Goal: Transaction & Acquisition: Purchase product/service

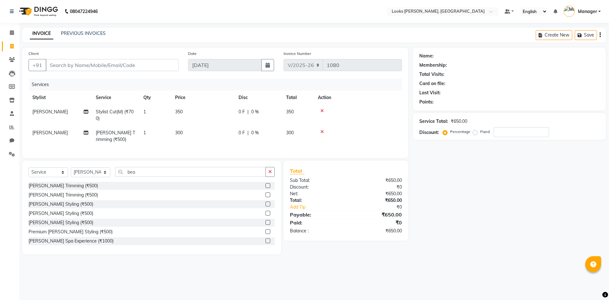
select select "6017"
select select "service"
click at [109, 177] on select "Select Stylist AFJAL AHMAD Akil Astha Atul_pdct BRM_MASTER COUNTER SALES Himans…" at bounding box center [91, 172] width 40 height 10
select select "44300"
click at [71, 172] on select "Select Stylist AFJAL AHMAD Akil Astha Atul_pdct BRM_MASTER COUNTER SALES Himans…" at bounding box center [91, 172] width 40 height 10
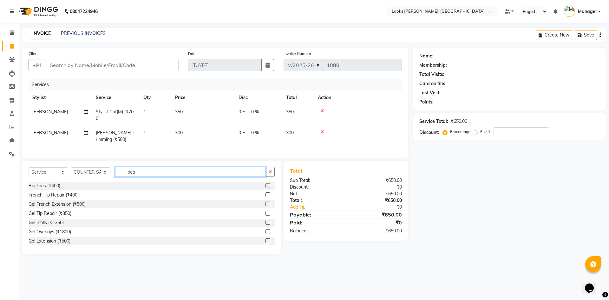
click at [135, 173] on input "bea" at bounding box center [190, 172] width 151 height 10
type input "b"
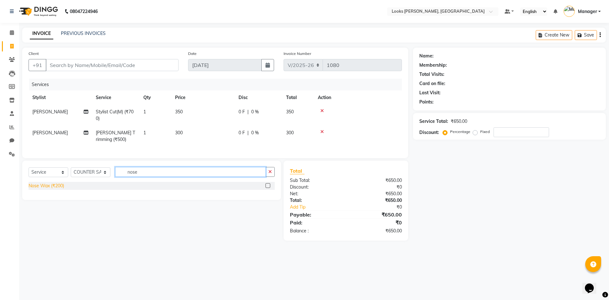
type input "nose"
click at [57, 189] on div "Nose Wax (₹200)" at bounding box center [47, 185] width 36 height 7
checkbox input "false"
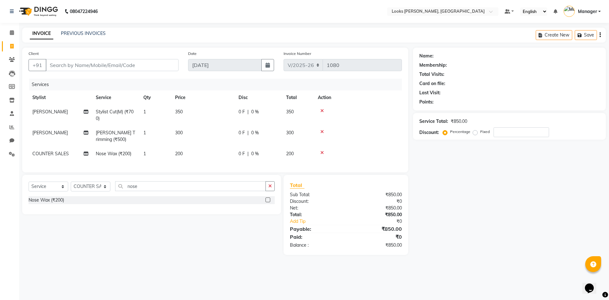
click at [175, 149] on td "200" at bounding box center [202, 153] width 63 height 14
select select "44300"
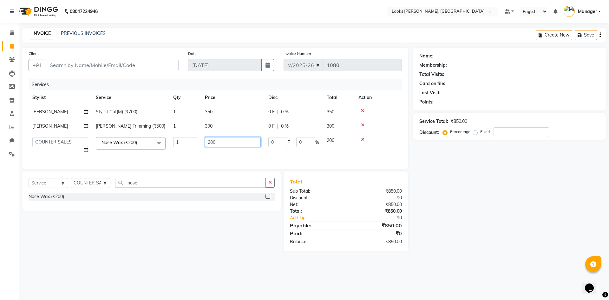
drag, startPoint x: 228, startPoint y: 143, endPoint x: 164, endPoint y: 143, distance: 64.0
click at [164, 143] on tr "AFJAL AHMAD Akil Astha Atul_pdct BRM_MASTER COUNTER SALES Himanshu JAMSHED ALI …" at bounding box center [215, 145] width 373 height 24
type input "150"
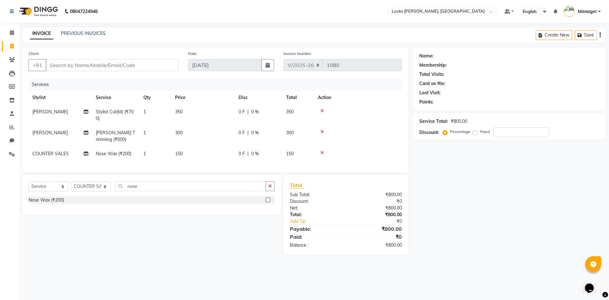
click at [145, 155] on span "1" at bounding box center [144, 154] width 3 height 6
select select "44300"
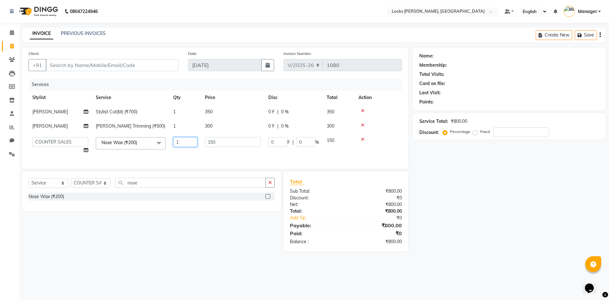
click at [185, 143] on input "1" at bounding box center [185, 142] width 24 height 10
type input "3"
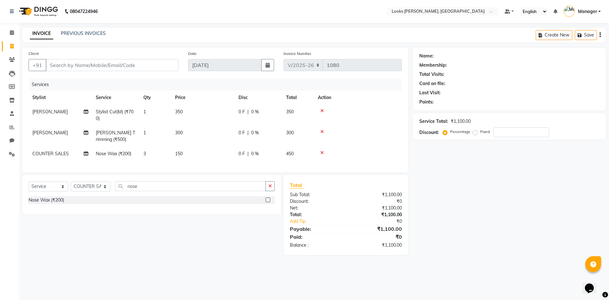
click at [435, 187] on div "Name: Membership: Total Visits: Card on file: Last Visit: Points: Service Total…" at bounding box center [512, 151] width 198 height 207
click at [103, 191] on select "Select Stylist AFJAL AHMAD Akil Astha Atul_pdct BRM_MASTER COUNTER SALES Himans…" at bounding box center [91, 186] width 40 height 10
click at [156, 233] on div "Select Service Product Membership Package Voucher Prepaid Gift Card Select Styl…" at bounding box center [148, 215] width 263 height 80
click at [101, 191] on select "Select Stylist AFJAL AHMAD Akil Astha Atul_pdct BRM_MASTER COUNTER SALES Himans…" at bounding box center [91, 186] width 40 height 10
select select "67379"
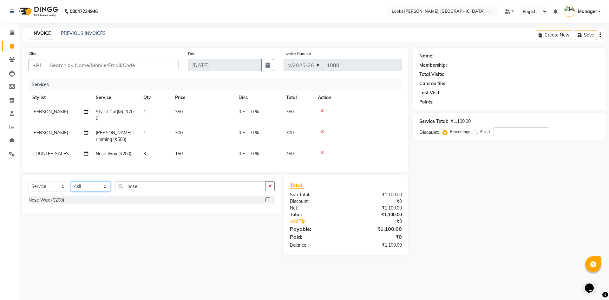
click at [71, 186] on select "Select Stylist AFJAL AHMAD Akil Astha Atul_pdct BRM_MASTER COUNTER SALES Himans…" at bounding box center [91, 186] width 40 height 10
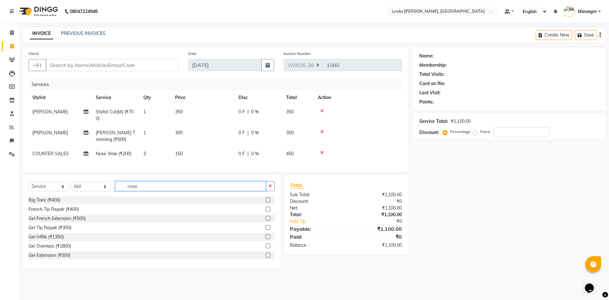
click at [140, 191] on input "nose" at bounding box center [190, 186] width 151 height 10
type input "n"
click at [134, 191] on input "text" at bounding box center [194, 186] width 159 height 10
click at [136, 191] on input "text" at bounding box center [194, 186] width 159 height 10
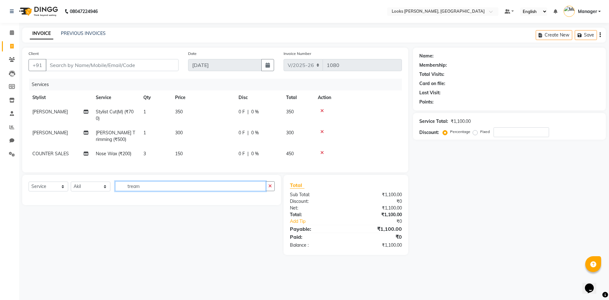
click at [147, 191] on input "tream" at bounding box center [190, 186] width 151 height 10
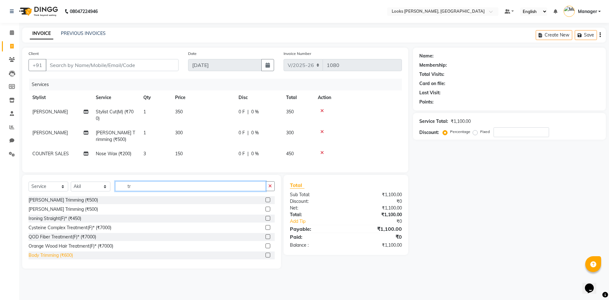
type input "tr"
click at [55, 258] on div "Body Trimming (₹600)" at bounding box center [51, 255] width 44 height 7
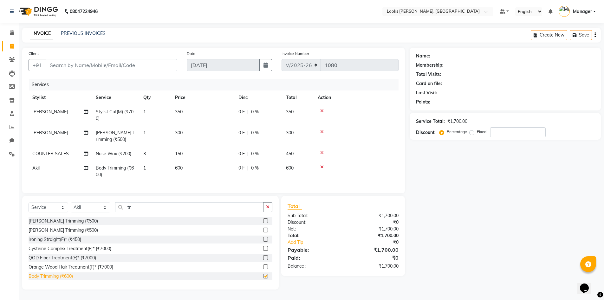
checkbox input "false"
click at [37, 167] on span "Akil" at bounding box center [35, 168] width 7 height 6
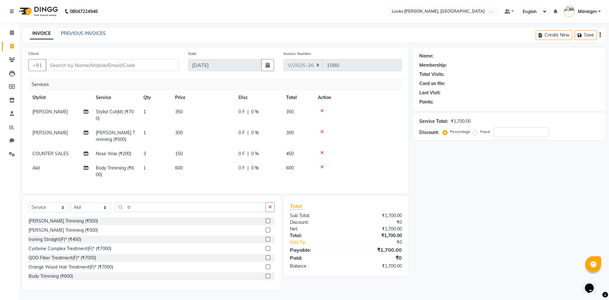
select select "67379"
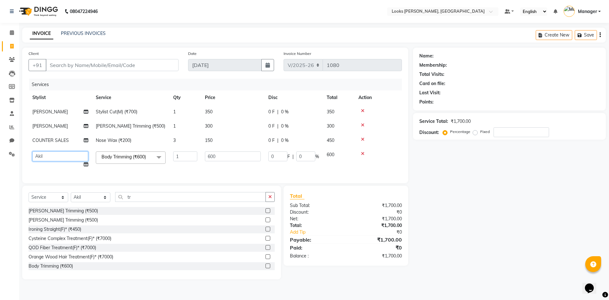
click at [58, 154] on select "AFJAL AHMAD Akil Astha Atul_pdct BRM_MASTER COUNTER SALES Himanshu JAMSHED ALI …" at bounding box center [60, 156] width 56 height 10
select select "61097"
click at [436, 184] on div "Name: Membership: Total Visits: Card on file: Last Visit: Points: Service Total…" at bounding box center [512, 163] width 198 height 231
click at [86, 162] on icon at bounding box center [86, 164] width 4 height 4
select select "61097"
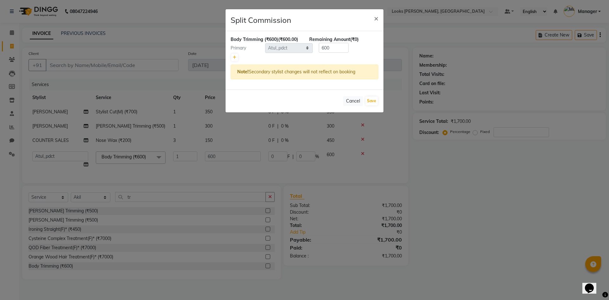
click at [492, 190] on ngb-modal-window "Split Commission × Body Trimming (₹600) (₹600.00) Remaining Amount (₹0) Primary…" at bounding box center [304, 150] width 609 height 300
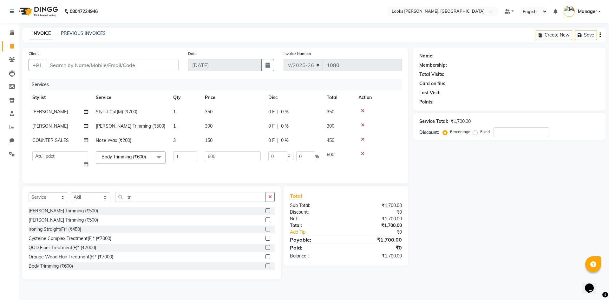
click at [157, 157] on span at bounding box center [159, 157] width 13 height 12
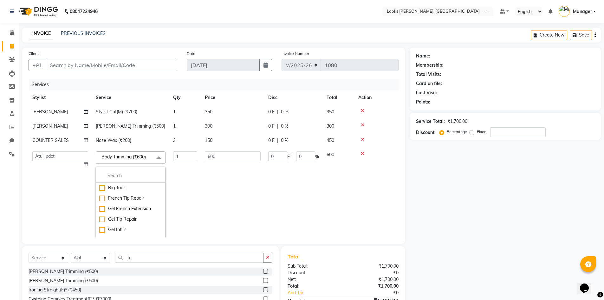
click at [158, 156] on span at bounding box center [159, 157] width 13 height 12
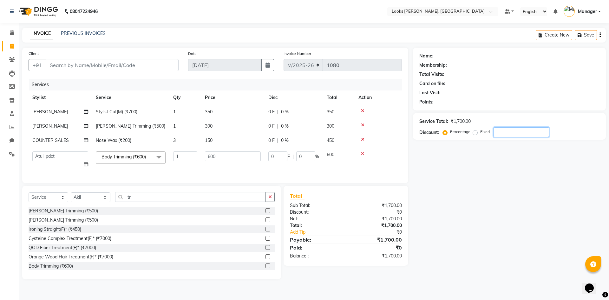
click at [580, 195] on div "Name: Membership: Total Visits: Card on file: Last Visit: Points: Service Total…" at bounding box center [512, 163] width 198 height 231
click at [224, 152] on input "600" at bounding box center [233, 156] width 56 height 10
drag, startPoint x: 167, startPoint y: 155, endPoint x: 150, endPoint y: 157, distance: 17.5
click at [151, 157] on tr "AFJAL AHMAD Akil Astha Atul_pdct BRM_MASTER COUNTER SALES Himanshu JAMSHED ALI …" at bounding box center [215, 159] width 373 height 24
click at [472, 217] on div "Name: Membership: Total Visits: Card on file: Last Visit: Points: Service Total…" at bounding box center [512, 163] width 198 height 231
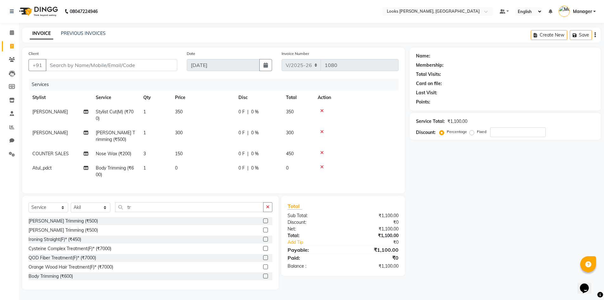
click at [175, 166] on td "0" at bounding box center [202, 171] width 63 height 21
select select "61097"
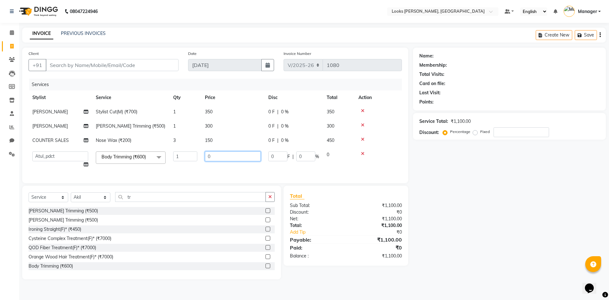
drag, startPoint x: 225, startPoint y: 156, endPoint x: 158, endPoint y: 160, distance: 67.4
click at [158, 160] on tr "AFJAL AHMAD Akil Astha Atul_pdct BRM_MASTER COUNTER SALES Himanshu JAMSHED ALI …" at bounding box center [215, 159] width 373 height 24
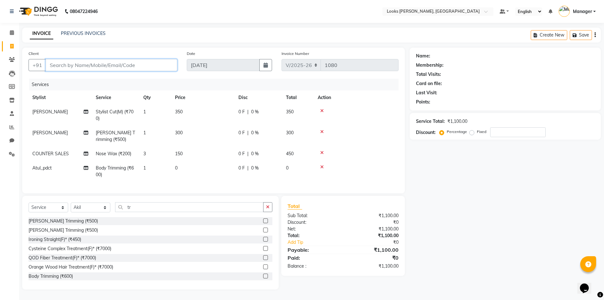
click at [78, 65] on input "Client" at bounding box center [112, 65] width 132 height 12
type input "9"
type input "0"
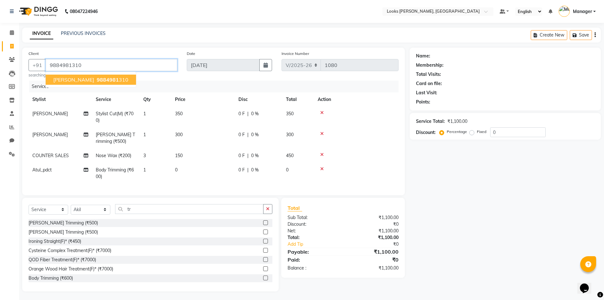
type input "9884981310"
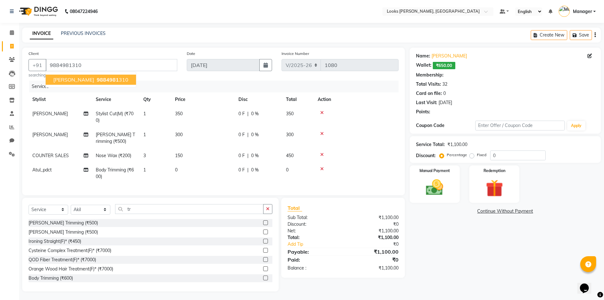
select select "1: Object"
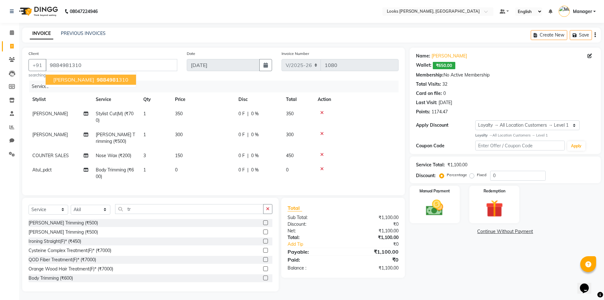
click at [97, 79] on span "9884981" at bounding box center [108, 79] width 22 height 6
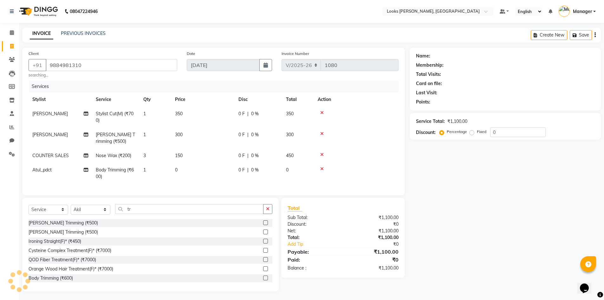
select select "1: Object"
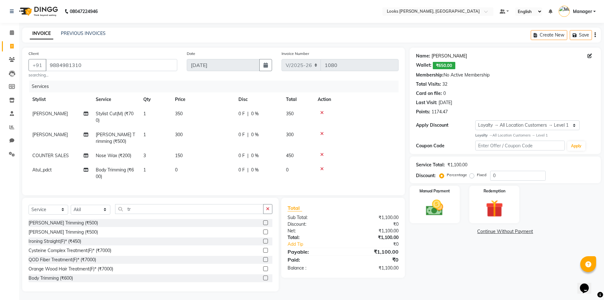
click at [438, 57] on link "Rohan" at bounding box center [450, 56] width 36 height 7
click at [177, 170] on span "0" at bounding box center [176, 170] width 3 height 6
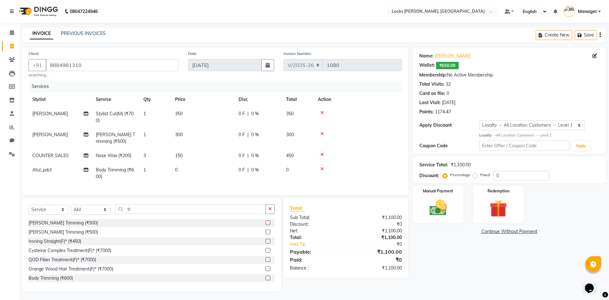
select select "61097"
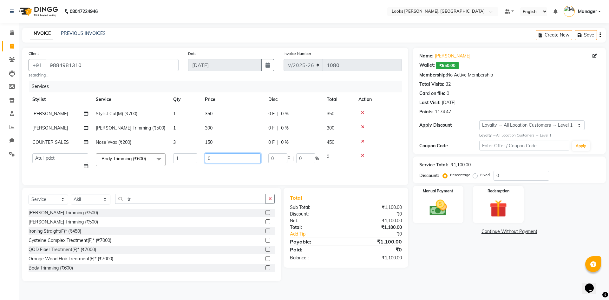
drag, startPoint x: 219, startPoint y: 160, endPoint x: 175, endPoint y: 161, distance: 43.8
click at [175, 161] on tr "AFJAL AHMAD Akil Astha Atul_pdct BRM_MASTER COUNTER SALES Himanshu JAMSHED ALI …" at bounding box center [215, 161] width 373 height 24
type input "500"
click at [455, 265] on div "Name: Rohan Wallet: ₹650.00 Membership: No Active Membership Total Visits: 32 C…" at bounding box center [512, 164] width 198 height 233
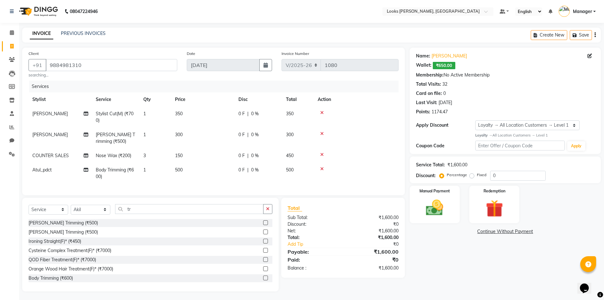
scroll to position [6, 0]
click at [432, 196] on img at bounding box center [434, 206] width 29 height 21
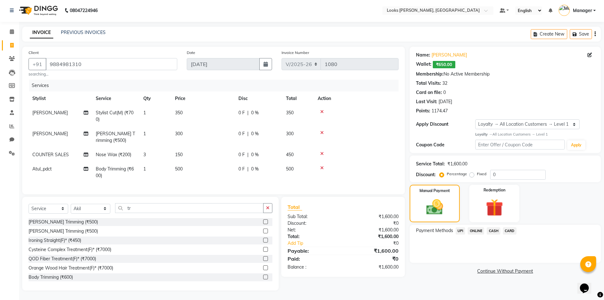
click at [495, 227] on span "CASH" at bounding box center [494, 230] width 14 height 7
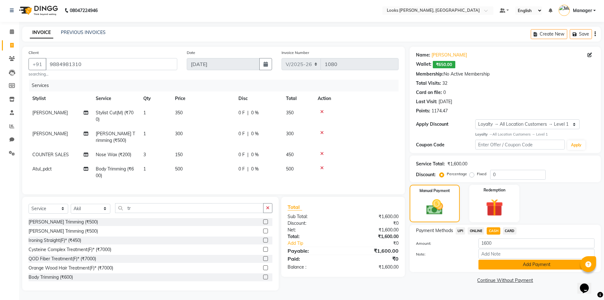
click at [530, 259] on button "Add Payment" at bounding box center [536, 264] width 116 height 10
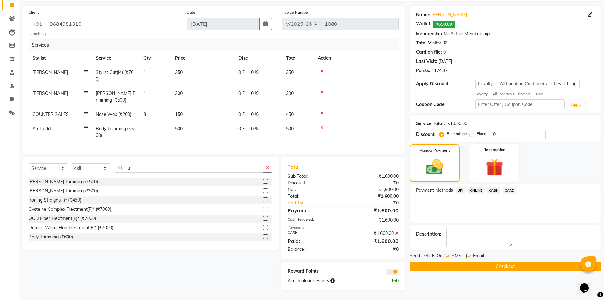
scroll to position [46, 0]
click at [479, 264] on button "Checkout" at bounding box center [505, 266] width 191 height 10
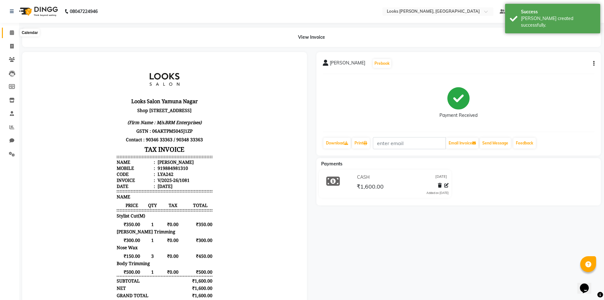
click at [10, 33] on icon at bounding box center [12, 32] width 4 height 5
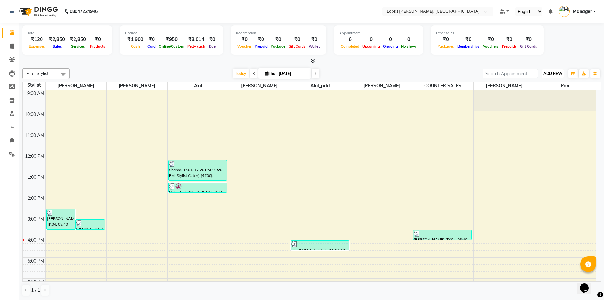
click at [556, 76] on button "ADD NEW Toggle Dropdown" at bounding box center [553, 73] width 22 height 9
click at [530, 87] on button "Add Appointment" at bounding box center [538, 85] width 50 height 8
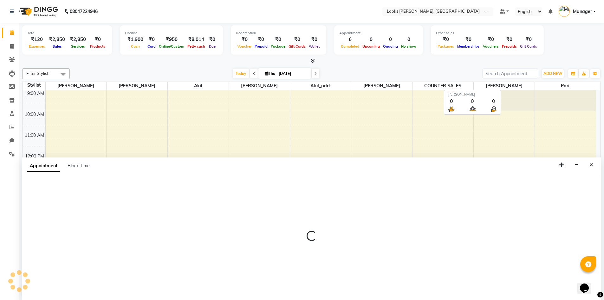
scroll to position [0, 0]
select select "600"
select select "tentative"
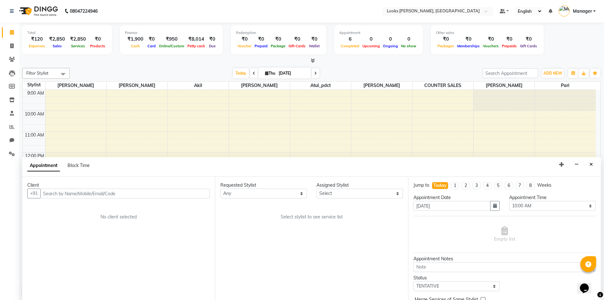
click at [71, 195] on input "text" at bounding box center [125, 193] width 170 height 10
type input "7947058594"
click at [196, 191] on span "Add Client" at bounding box center [196, 193] width 21 height 6
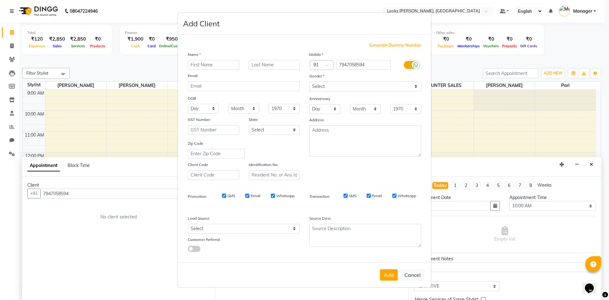
click at [201, 61] on input "text" at bounding box center [213, 65] width 51 height 10
type input "pream"
click at [318, 85] on select "Select Male Female Other Prefer Not To Say" at bounding box center [365, 86] width 112 height 10
select select "female"
click at [309, 81] on select "Select Male Female Other Prefer Not To Say" at bounding box center [365, 86] width 112 height 10
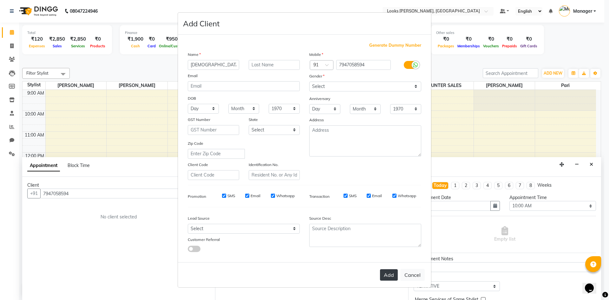
click at [387, 273] on button "Add" at bounding box center [389, 274] width 18 height 11
select select
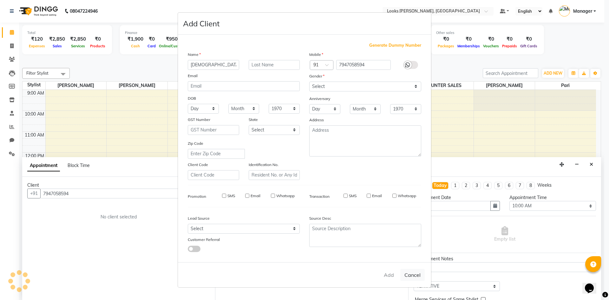
select select
checkbox input "false"
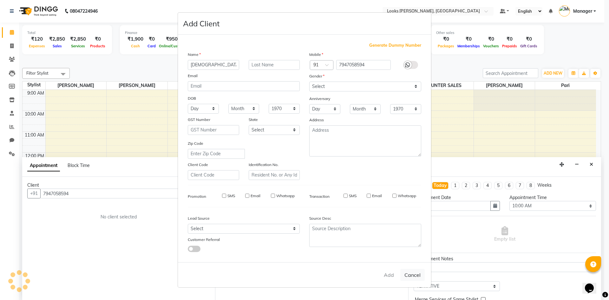
checkbox input "false"
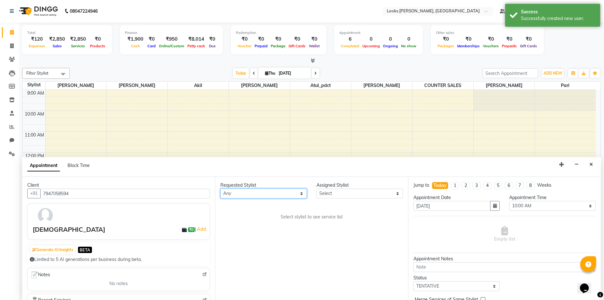
click at [283, 193] on select "Any AFJAL AHMAD Akil Astha Atul_pdct COUNTER SALES Himanshu JAMSHED ALI Pari Pr…" at bounding box center [263, 193] width 87 height 10
select select "50888"
click at [220, 188] on select "Any AFJAL AHMAD Akil Astha Atul_pdct COUNTER SALES Himanshu JAMSHED ALI Pari Pr…" at bounding box center [263, 193] width 87 height 10
select select "50888"
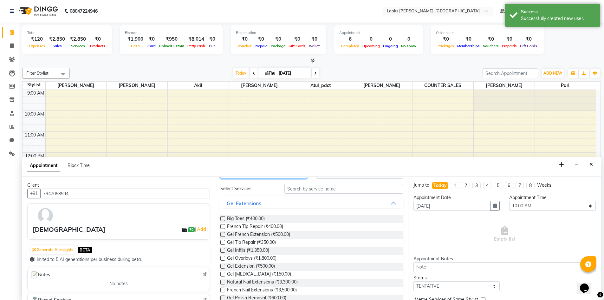
scroll to position [10, 0]
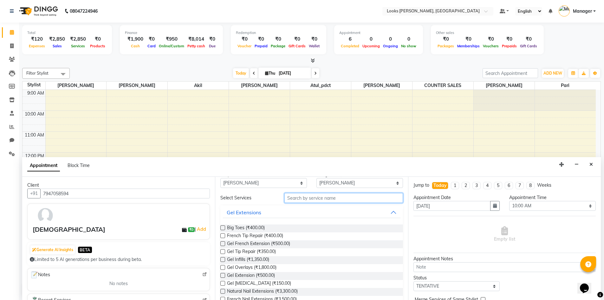
click at [299, 201] on input "text" at bounding box center [343, 198] width 119 height 10
type input "ped"
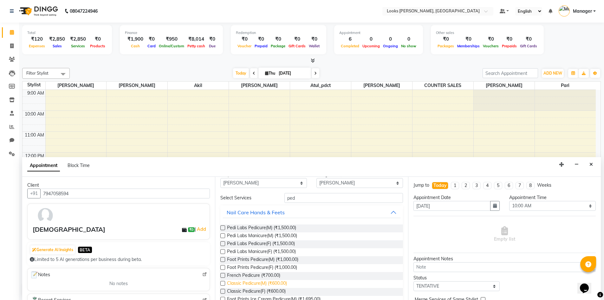
click at [253, 285] on span "Classic Pedicure(M) (₹600.00)" at bounding box center [257, 284] width 60 height 8
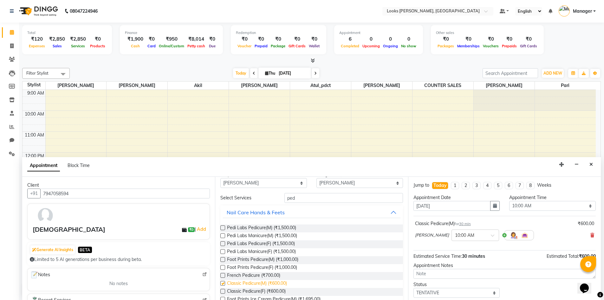
checkbox input "false"
click at [549, 201] on select "Select 10:00 AM 10:15 AM 10:30 AM 10:45 AM 11:00 AM 11:15 AM 11:30 AM 11:45 AM …" at bounding box center [552, 206] width 87 height 10
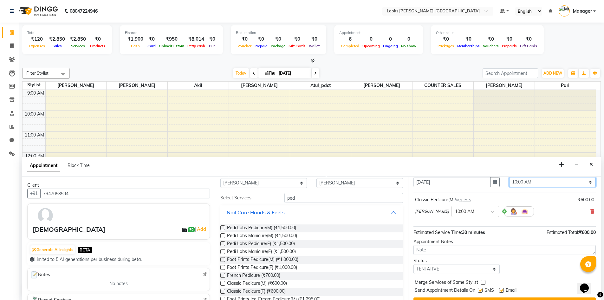
scroll to position [0, 0]
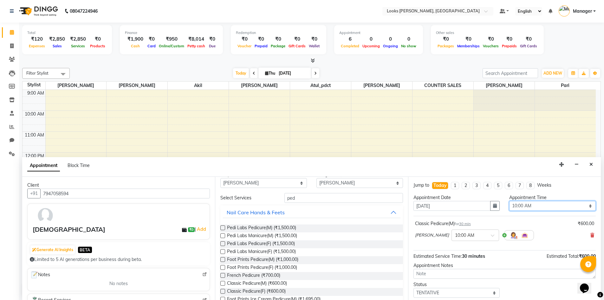
click at [540, 205] on select "Select 10:00 AM 10:15 AM 10:30 AM 10:45 AM 11:00 AM 11:15 AM 11:30 AM 11:45 AM …" at bounding box center [552, 206] width 87 height 10
select select "975"
click at [509, 201] on select "Select 10:00 AM 10:15 AM 10:30 AM 10:45 AM 11:00 AM 11:15 AM 11:30 AM 11:45 AM …" at bounding box center [552, 206] width 87 height 10
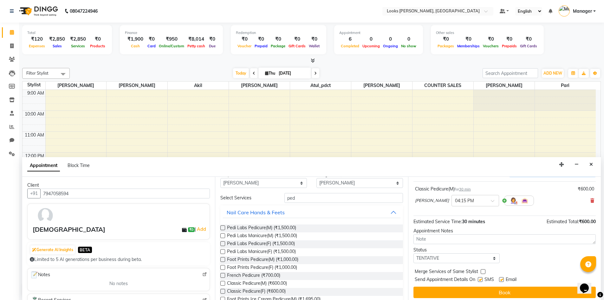
scroll to position [38, 0]
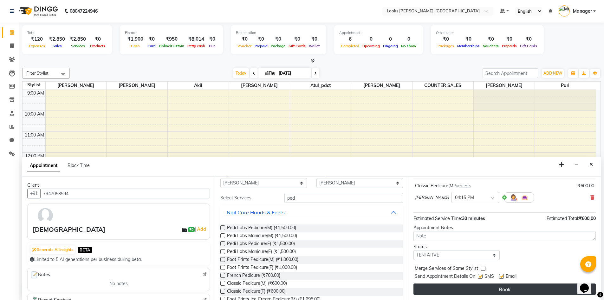
click at [497, 288] on button "Book" at bounding box center [504, 288] width 182 height 11
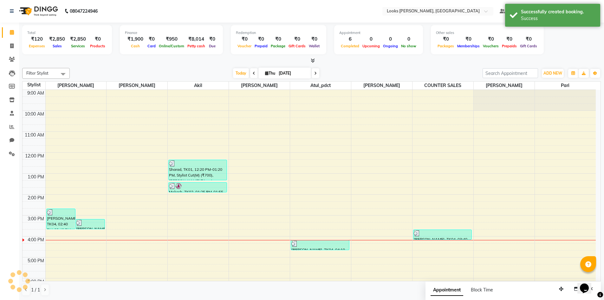
scroll to position [0, 0]
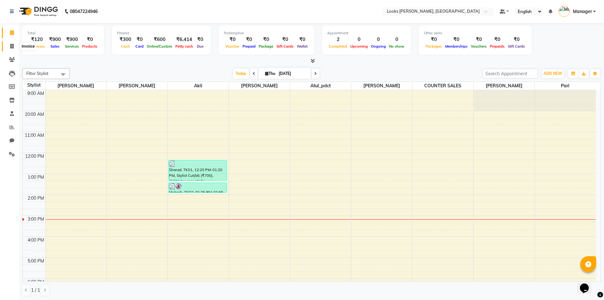
click at [10, 44] on icon at bounding box center [11, 46] width 3 height 5
select select "6017"
select select "service"
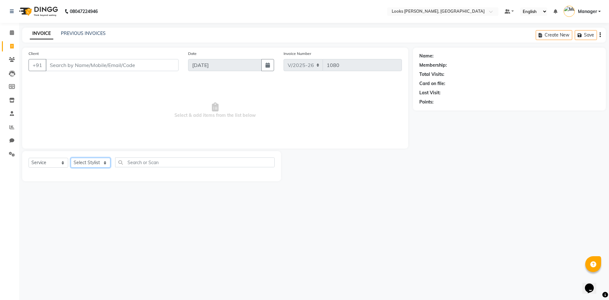
click at [103, 158] on select "Select Stylist" at bounding box center [91, 163] width 40 height 10
select select "44372"
click at [71, 158] on select "Select Stylist AFJAL AHMAD Akil Astha Atul_pdct BRM_MASTER COUNTER SALES Himans…" at bounding box center [91, 163] width 40 height 10
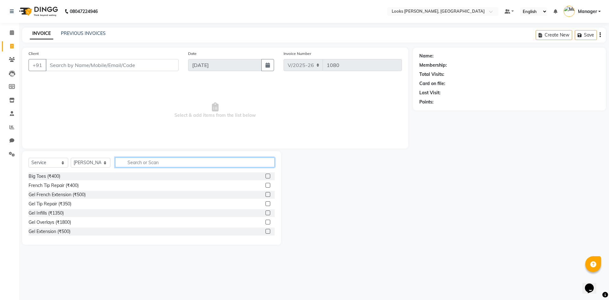
click at [139, 162] on input "text" at bounding box center [194, 162] width 159 height 10
type input "cut"
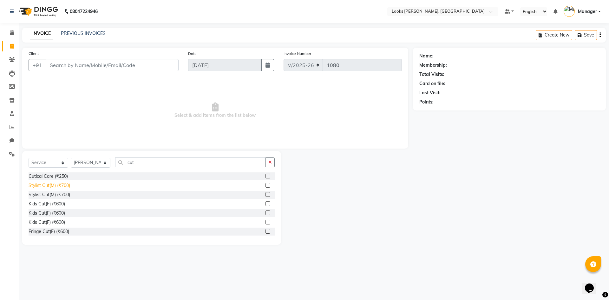
click at [54, 188] on div "Stylist Cut(M) (₹700)" at bounding box center [50, 185] width 42 height 7
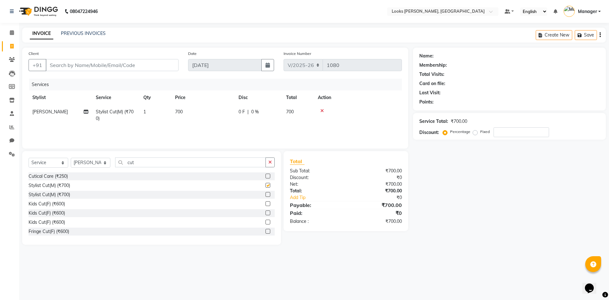
checkbox input "false"
click at [177, 112] on span "700" at bounding box center [179, 112] width 8 height 6
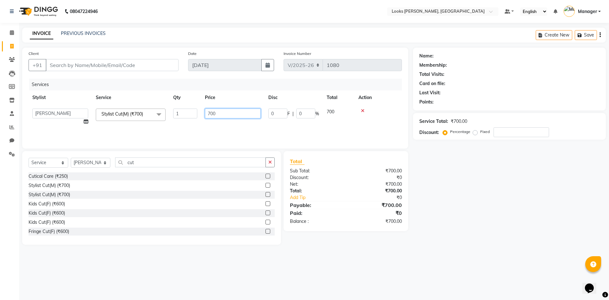
drag, startPoint x: 236, startPoint y: 113, endPoint x: 154, endPoint y: 124, distance: 82.9
click at [154, 124] on tr "AFJAL AHMAD Akil Astha Atul_pdct BRM_MASTER COUNTER SALES Himanshu JAMSHED ALI …" at bounding box center [215, 117] width 373 height 24
type input "350"
click at [468, 184] on div "Name: Membership: Total Visits: Card on file: Last Visit: Points: Service Total…" at bounding box center [512, 146] width 198 height 197
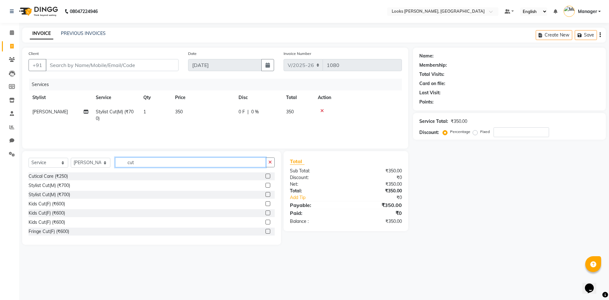
click at [140, 161] on input "cut" at bounding box center [190, 162] width 151 height 10
type input "c"
type input "bear"
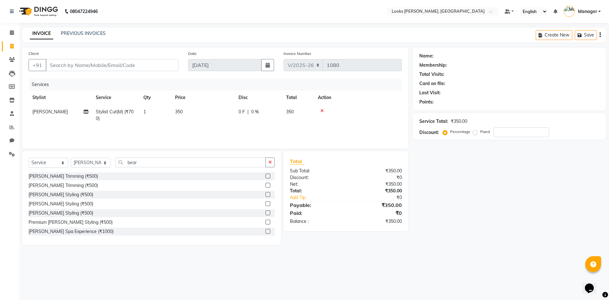
click at [61, 182] on div "[PERSON_NAME] Trimming (₹500)" at bounding box center [152, 185] width 246 height 8
click at [55, 186] on div "[PERSON_NAME] Trimming (₹500)" at bounding box center [63, 185] width 69 height 7
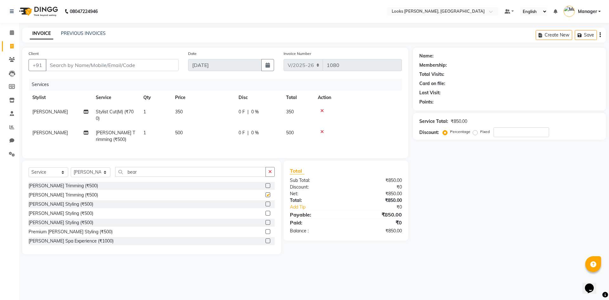
checkbox input "false"
click at [181, 132] on span "500" at bounding box center [179, 133] width 8 height 6
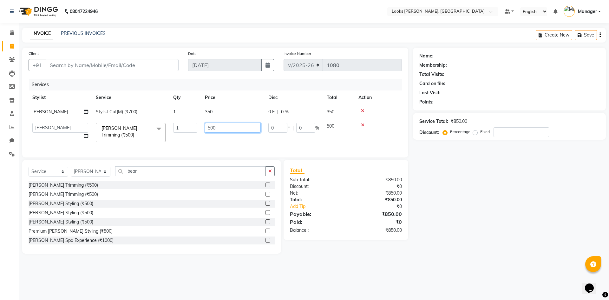
drag, startPoint x: 226, startPoint y: 127, endPoint x: 95, endPoint y: 130, distance: 131.3
click at [98, 130] on tr "AFJAL AHMAD Akil Astha Atul_pdct BRM_MASTER COUNTER SALES Himanshu JAMSHED ALI …" at bounding box center [215, 132] width 373 height 27
type input "300"
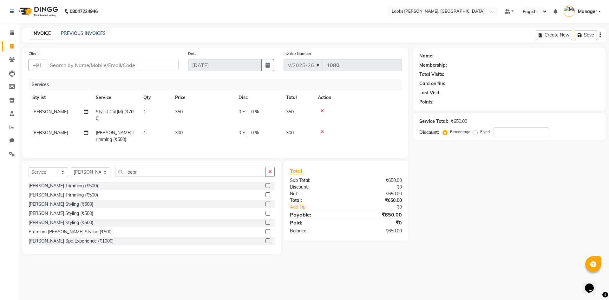
click at [449, 235] on div "Name: Membership: Total Visits: Card on file: Last Visit: Points: Service Total…" at bounding box center [512, 151] width 198 height 206
click at [318, 129] on td at bounding box center [358, 136] width 88 height 21
click at [321, 132] on icon at bounding box center [321, 131] width 3 height 4
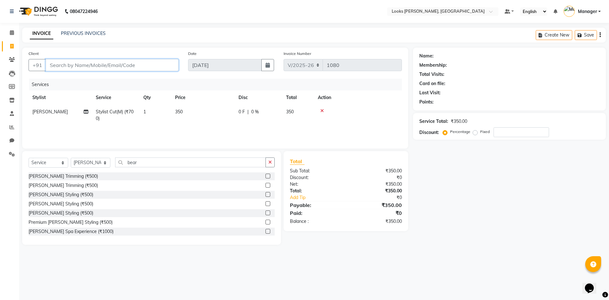
click at [85, 67] on input "Client" at bounding box center [112, 65] width 133 height 12
click at [83, 64] on input "Client" at bounding box center [112, 65] width 133 height 12
type input "7"
type input "0"
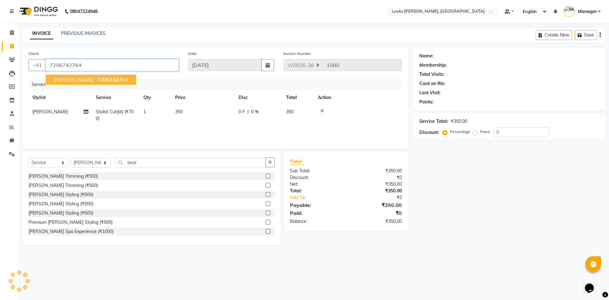
type input "7206742764"
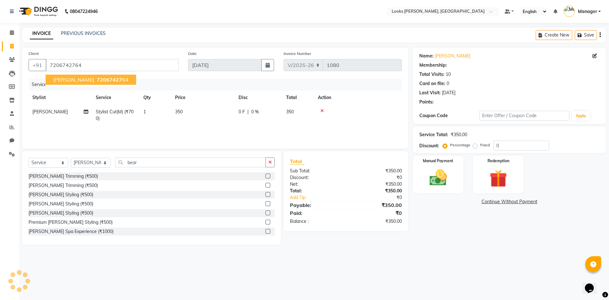
select select "1: Object"
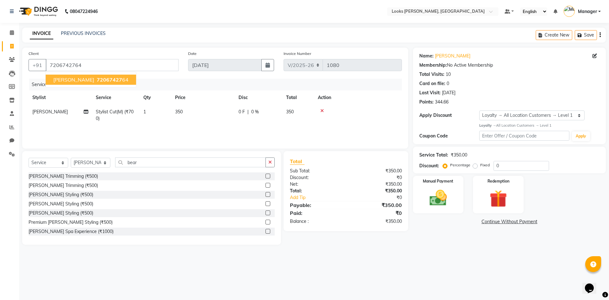
click at [75, 80] on span "YASH MITTAL" at bounding box center [73, 79] width 41 height 6
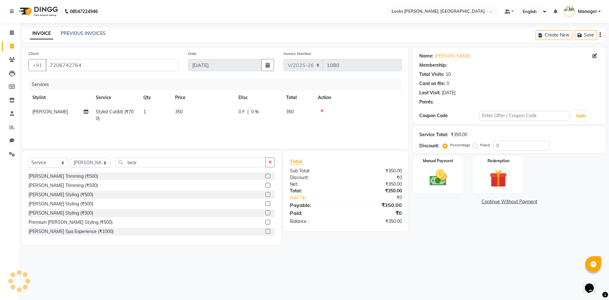
select select "1: Object"
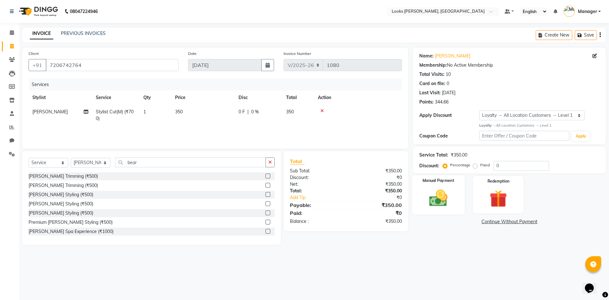
click at [439, 196] on img at bounding box center [437, 197] width 29 height 21
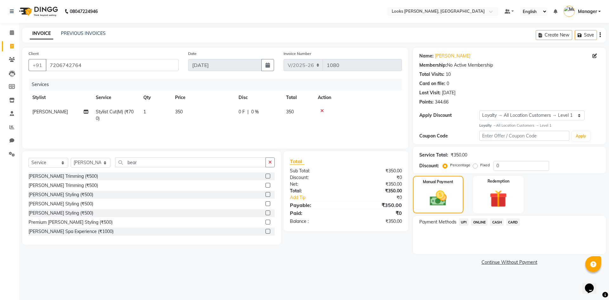
click at [463, 223] on span "UPI" at bounding box center [464, 221] width 10 height 7
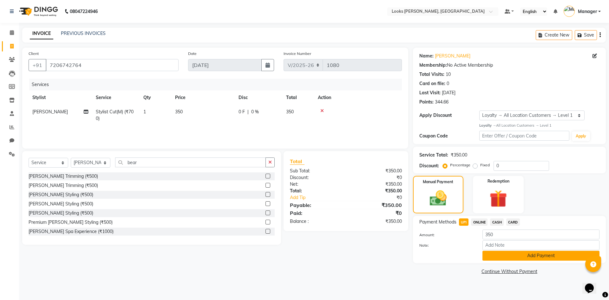
click at [518, 254] on button "Add Payment" at bounding box center [540, 255] width 117 height 10
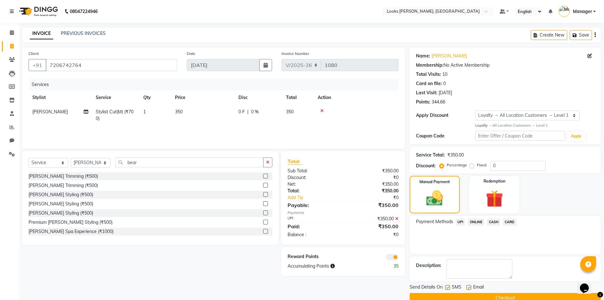
scroll to position [12, 0]
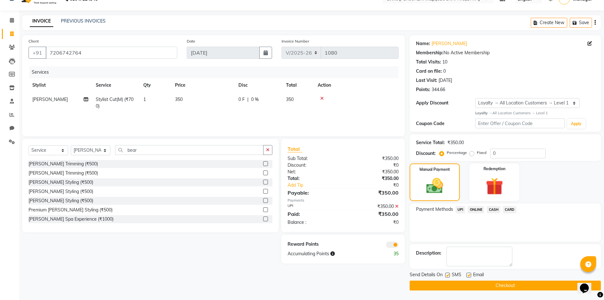
click at [501, 284] on button "Checkout" at bounding box center [505, 285] width 191 height 10
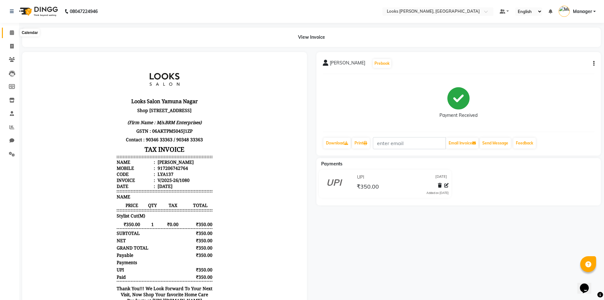
click at [10, 35] on span at bounding box center [11, 32] width 11 height 7
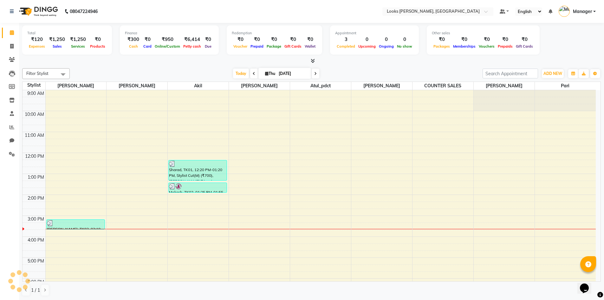
scroll to position [60, 0]
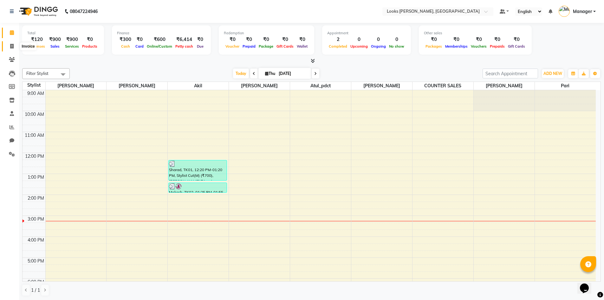
click at [11, 44] on icon at bounding box center [11, 46] width 3 height 5
select select "service"
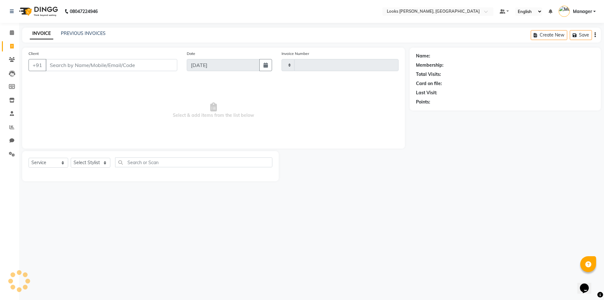
type input "1080"
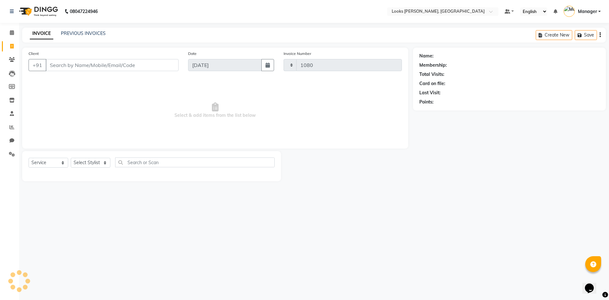
select select "6017"
click at [101, 161] on select "Select Stylist" at bounding box center [91, 163] width 40 height 10
select select "67379"
click at [71, 158] on select "Select Stylist AFJAL AHMAD Akil Astha Atul_pdct BRM_MASTER COUNTER SALES Himans…" at bounding box center [91, 163] width 40 height 10
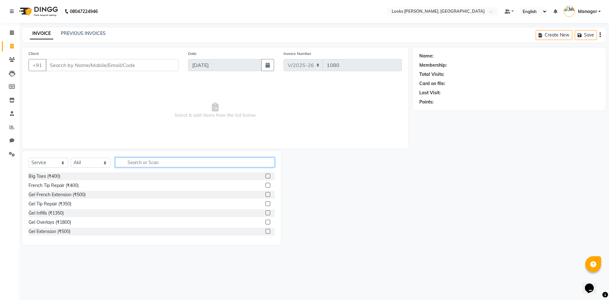
click at [150, 164] on input "text" at bounding box center [194, 162] width 159 height 10
type input "cut"
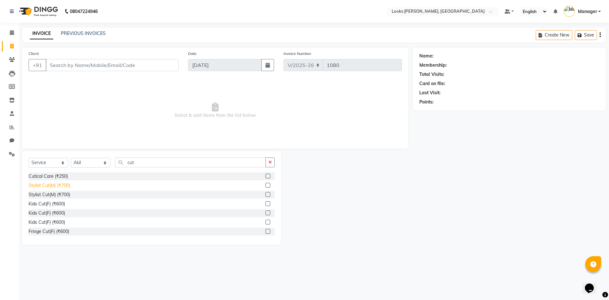
click at [63, 187] on div "Stylist Cut(M) (₹700)" at bounding box center [50, 185] width 42 height 7
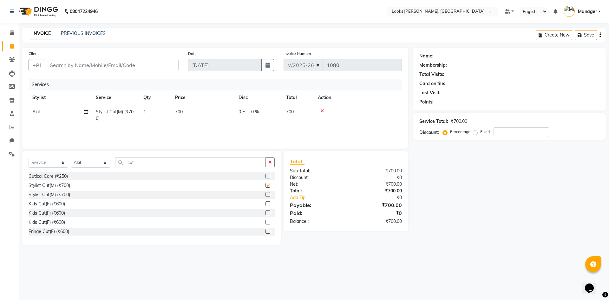
checkbox input "false"
click at [136, 164] on input "cut" at bounding box center [190, 162] width 151 height 10
type input "c"
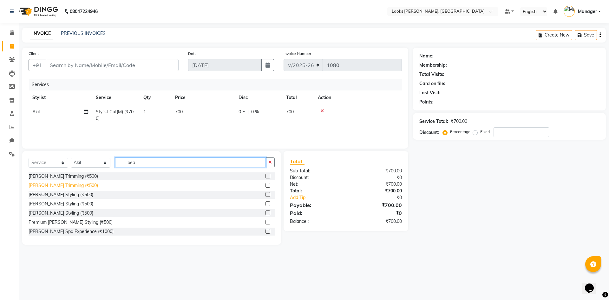
type input "bea"
click at [62, 183] on div "[PERSON_NAME] Trimming (₹500)" at bounding box center [63, 185] width 69 height 7
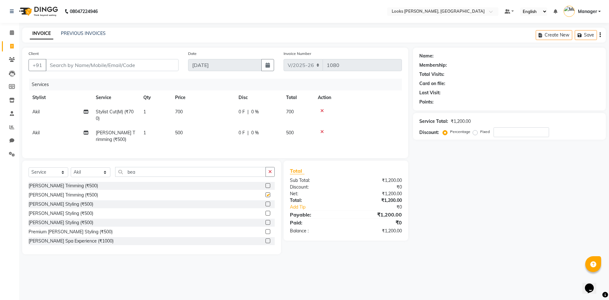
checkbox input "false"
click at [181, 109] on span "700" at bounding box center [179, 112] width 8 height 6
select select "67379"
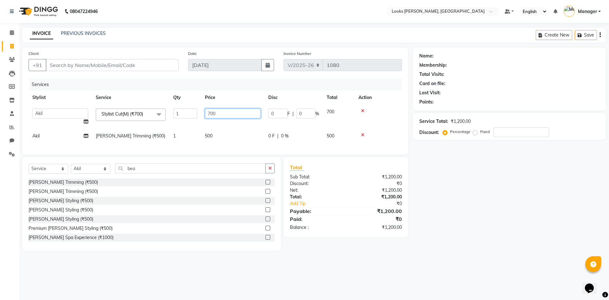
drag, startPoint x: 217, startPoint y: 109, endPoint x: 177, endPoint y: 121, distance: 41.3
click at [177, 121] on tr "AFJAL AHMAD Akil Astha Atul_pdct BRM_MASTER COUNTER SALES Himanshu JAMSHED ALI …" at bounding box center [215, 117] width 373 height 24
type input "350"
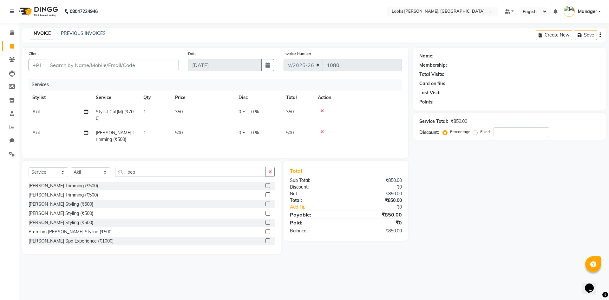
click at [211, 135] on td "500" at bounding box center [202, 136] width 63 height 21
select select "67379"
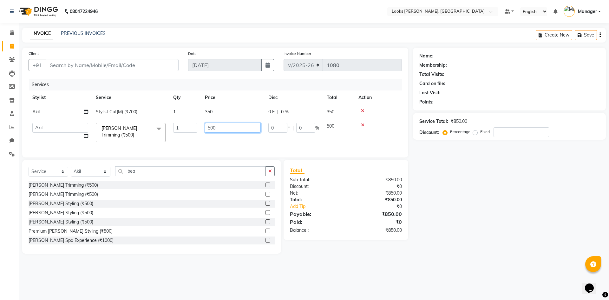
drag, startPoint x: 234, startPoint y: 129, endPoint x: 137, endPoint y: 146, distance: 98.3
click at [137, 146] on div "Services Stylist Service Qty Price Disc Total Action Akil Stylist Cut(M) (₹700)…" at bounding box center [215, 115] width 373 height 72
type input "300"
click at [445, 192] on div "Name: Membership: Total Visits: Card on file: Last Visit: Points: Service Total…" at bounding box center [512, 151] width 198 height 206
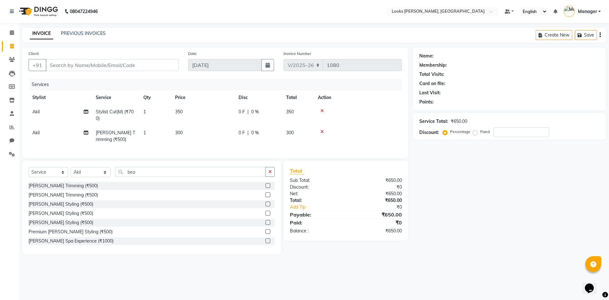
click at [438, 233] on div "Name: Membership: Total Visits: Card on file: Last Visit: Points: Service Total…" at bounding box center [512, 151] width 198 height 206
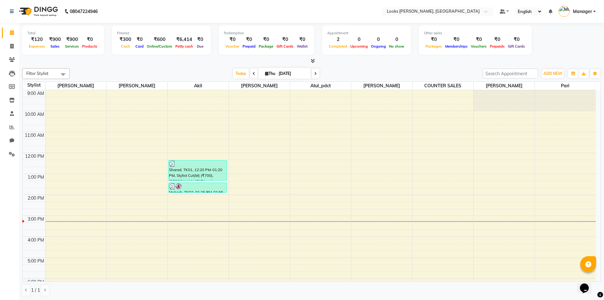
click at [313, 59] on icon at bounding box center [313, 60] width 4 height 5
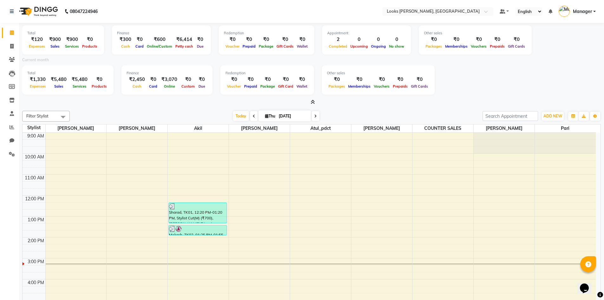
click at [314, 100] on icon at bounding box center [313, 102] width 4 height 5
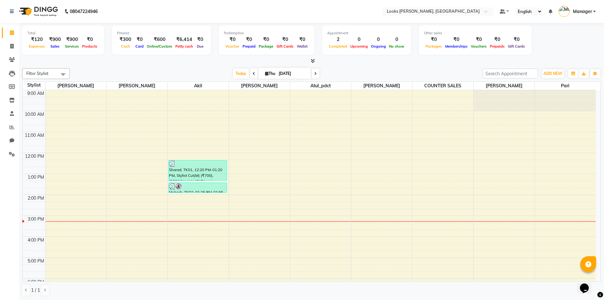
click at [313, 62] on icon at bounding box center [313, 60] width 4 height 5
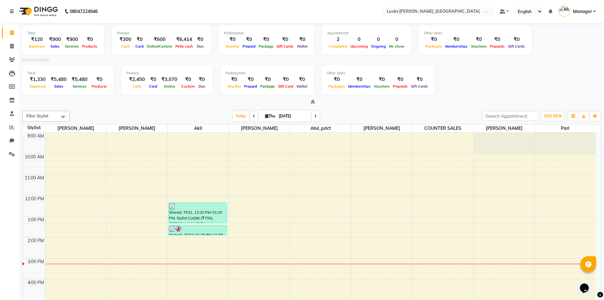
click at [313, 104] on icon at bounding box center [313, 102] width 4 height 5
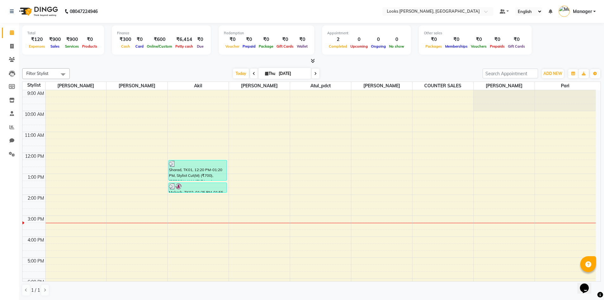
scroll to position [0, 0]
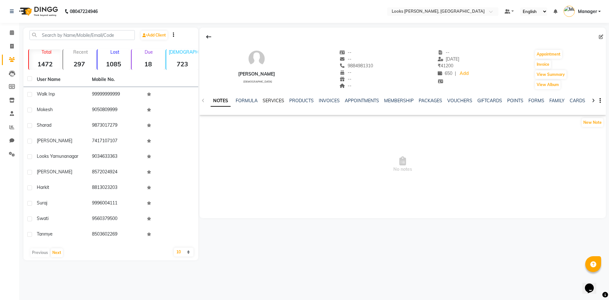
click at [275, 103] on link "SERVICES" at bounding box center [274, 101] width 22 height 6
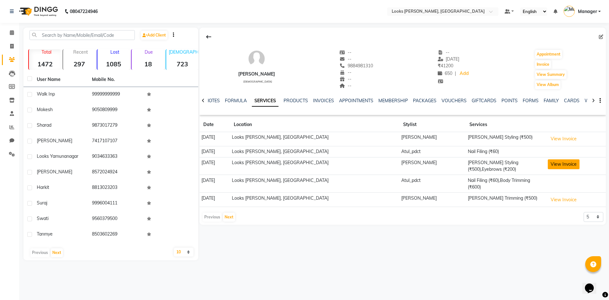
click at [550, 165] on button "View Invoice" at bounding box center [564, 164] width 32 height 10
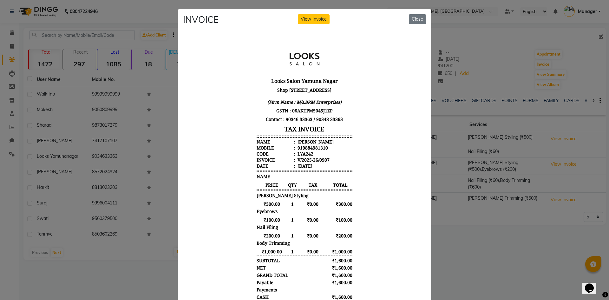
scroll to position [5, 0]
click at [417, 19] on button "Close" at bounding box center [417, 19] width 17 height 10
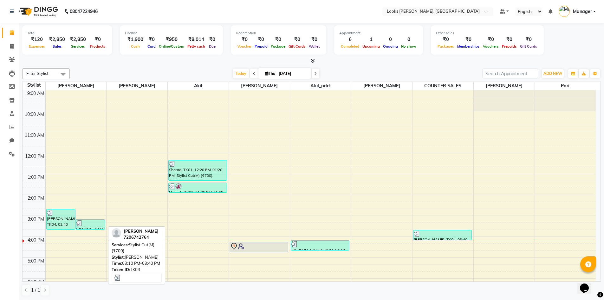
click at [88, 227] on div "[PERSON_NAME], TK03, 03:10 PM-03:40 PM, Stylist Cut(M) (₹700)" at bounding box center [90, 224] width 29 height 10
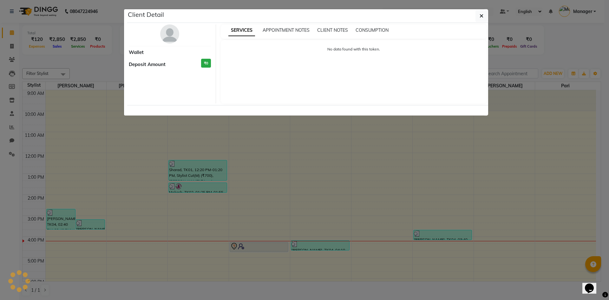
select select "3"
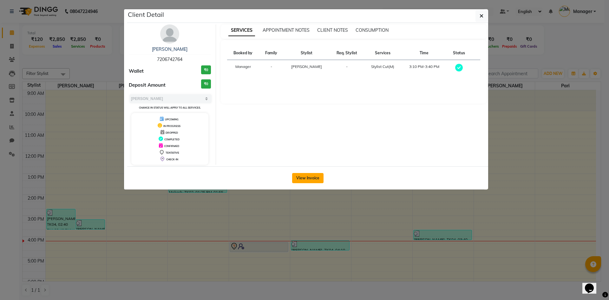
click at [304, 178] on button "View Invoice" at bounding box center [307, 178] width 31 height 10
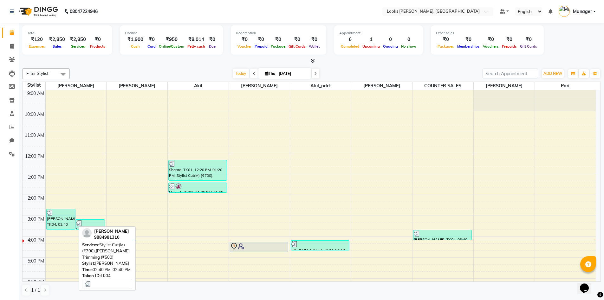
click at [60, 217] on div "[PERSON_NAME], TK04, 02:40 PM-03:40 PM, Stylist Cut(M) (₹700),[PERSON_NAME] Tri…" at bounding box center [61, 219] width 29 height 20
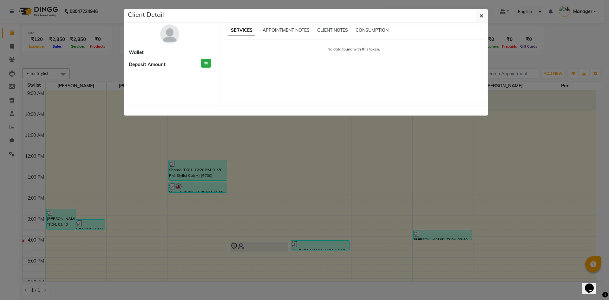
select select "3"
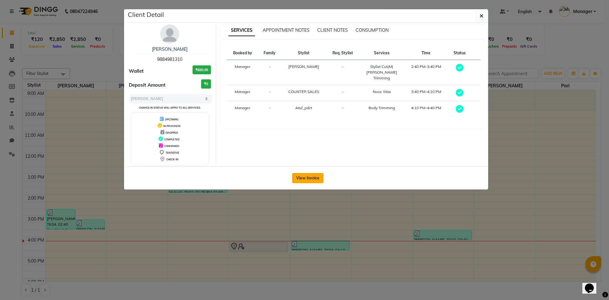
click at [308, 174] on button "View Invoice" at bounding box center [307, 178] width 31 height 10
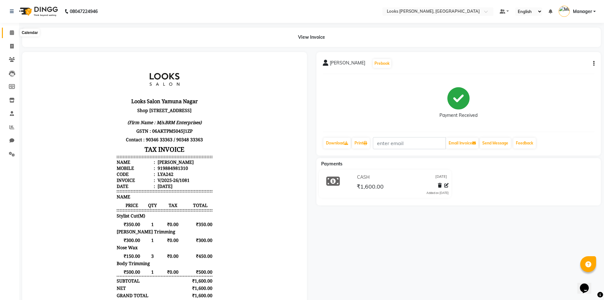
click at [12, 33] on icon at bounding box center [12, 32] width 4 height 5
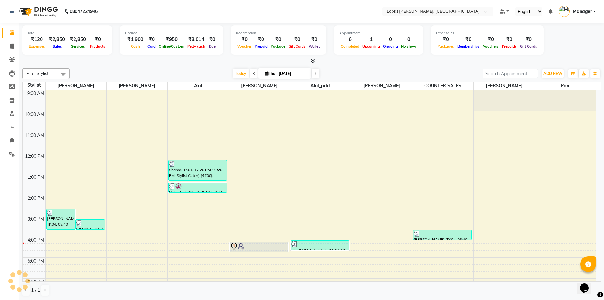
scroll to position [0, 0]
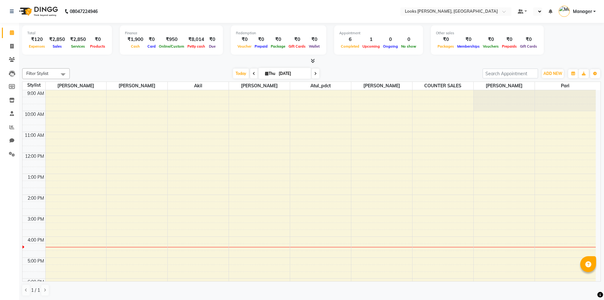
select select "en"
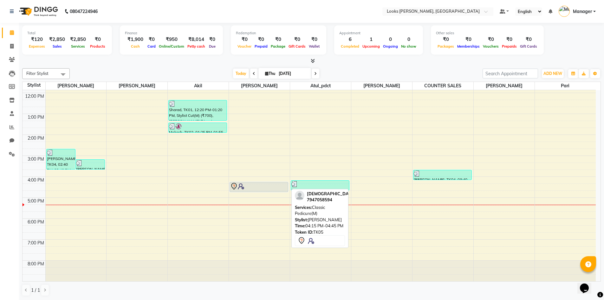
click at [258, 185] on div at bounding box center [258, 186] width 57 height 8
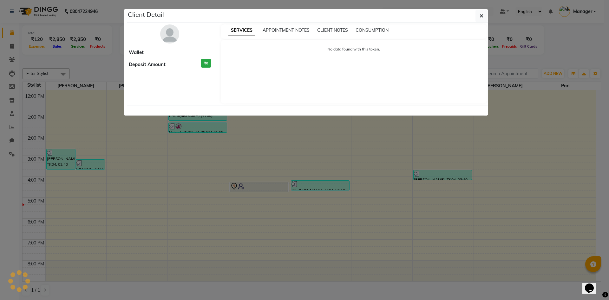
select select "7"
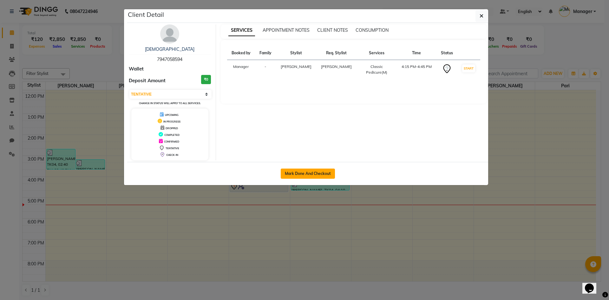
click at [302, 174] on button "Mark Done And Checkout" at bounding box center [308, 173] width 54 height 10
select select "service"
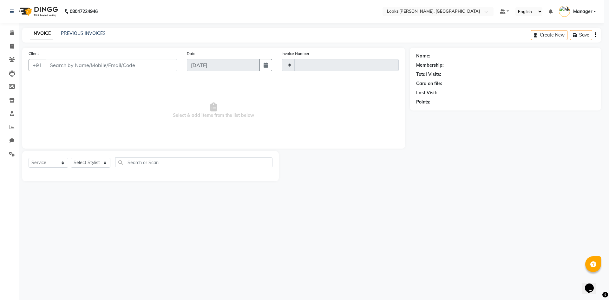
type input "1082"
select select "6017"
type input "7947058594"
select select "50888"
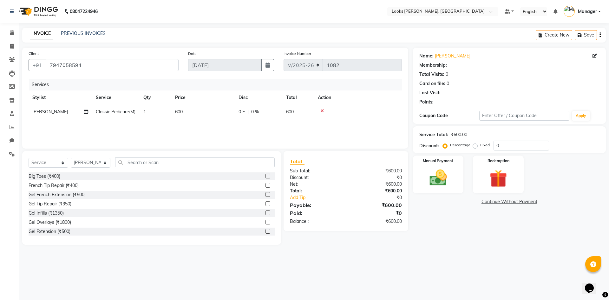
select select "1: Object"
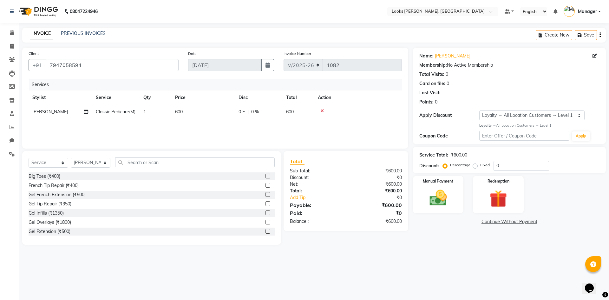
click at [323, 110] on icon at bounding box center [321, 110] width 3 height 4
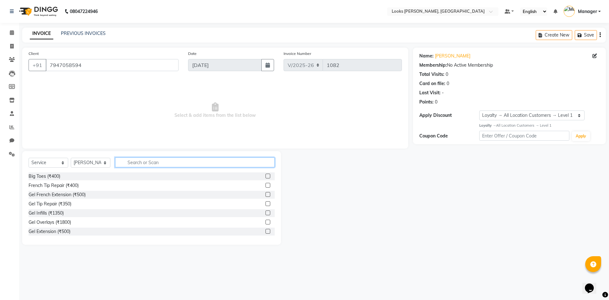
click at [136, 162] on input "text" at bounding box center [194, 162] width 159 height 10
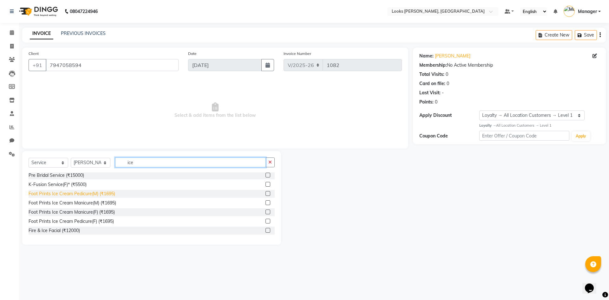
type input "ice"
click at [88, 194] on div "Foot Prints Ice Cream Pedicure(M) (₹1695)" at bounding box center [72, 193] width 87 height 7
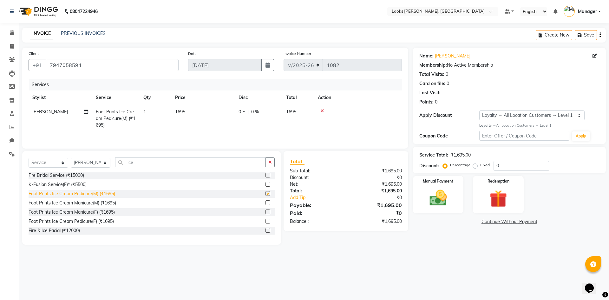
checkbox input "false"
click at [94, 205] on div "Foot Prints Ice Cream Manicure(M) (₹1695)" at bounding box center [73, 202] width 88 height 7
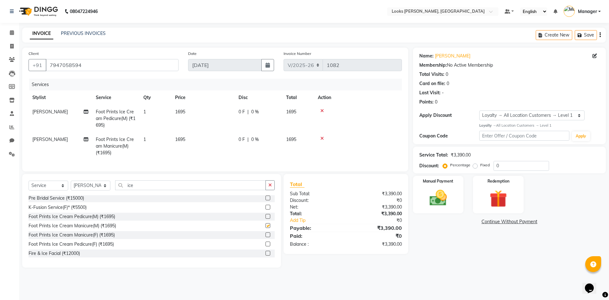
checkbox input "false"
click at [48, 139] on span "[PERSON_NAME]" at bounding box center [50, 139] width 36 height 6
select select "50888"
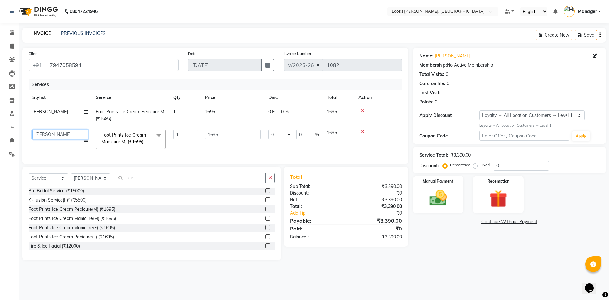
click at [78, 133] on select "AFJAL AHMAD Akil Astha Atul_pdct BRM_MASTER COUNTER SALES Himanshu JAMSHED ALI …" at bounding box center [60, 134] width 56 height 10
select select "61097"
click at [217, 135] on input "1695" at bounding box center [233, 134] width 56 height 10
drag, startPoint x: 229, startPoint y: 133, endPoint x: 163, endPoint y: 133, distance: 65.6
click at [163, 133] on tr "AFJAL AHMAD Akil Astha Atul_pdct BRM_MASTER COUNTER SALES Himanshu JAMSHED ALI …" at bounding box center [215, 139] width 373 height 27
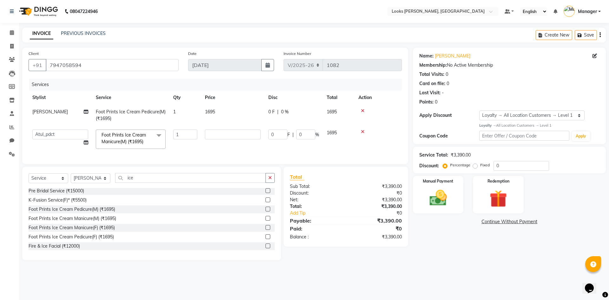
click at [211, 111] on td "1695" at bounding box center [232, 115] width 63 height 21
select select "50888"
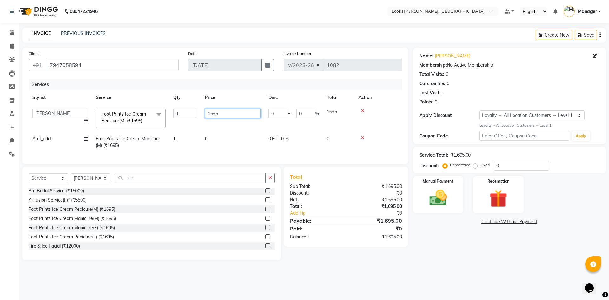
drag, startPoint x: 240, startPoint y: 114, endPoint x: 124, endPoint y: 121, distance: 116.3
click at [125, 121] on tr "AFJAL AHMAD Akil Astha Atul_pdct BRM_MASTER COUNTER SALES Himanshu JAMSHED ALI …" at bounding box center [215, 118] width 373 height 27
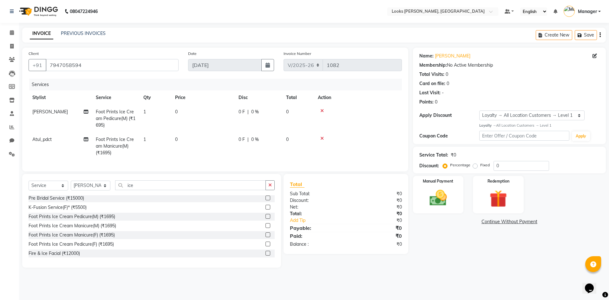
click at [486, 250] on div "Name: Pream Membership: No Active Membership Total Visits: 0 Card on file: 0 La…" at bounding box center [512, 158] width 198 height 220
